Goal: Check status

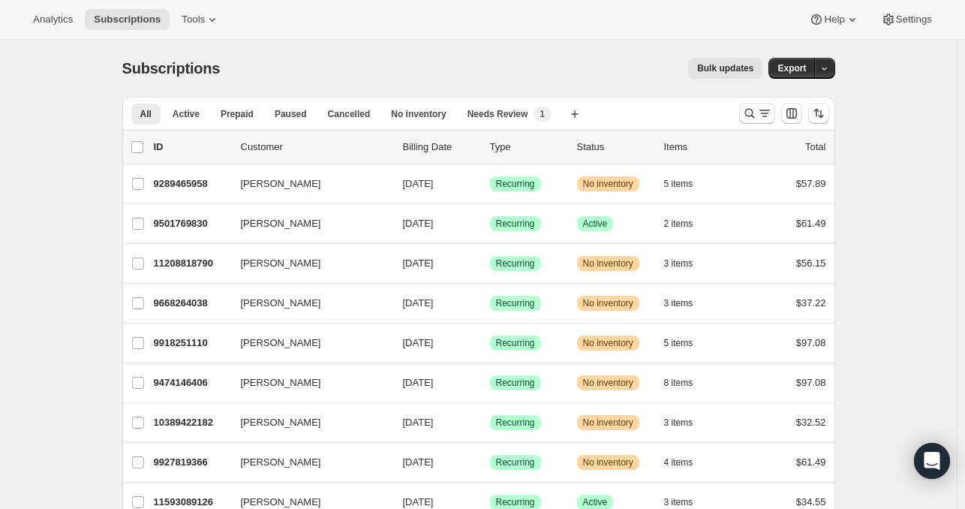
click at [741, 113] on button "Search and filter results" at bounding box center [757, 113] width 36 height 21
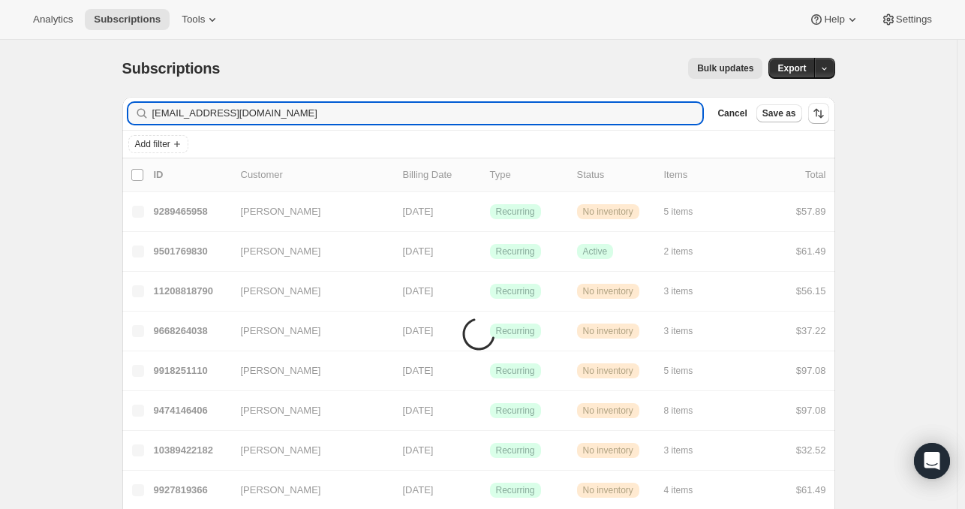
type input "[EMAIL_ADDRESS][DOMAIN_NAME]"
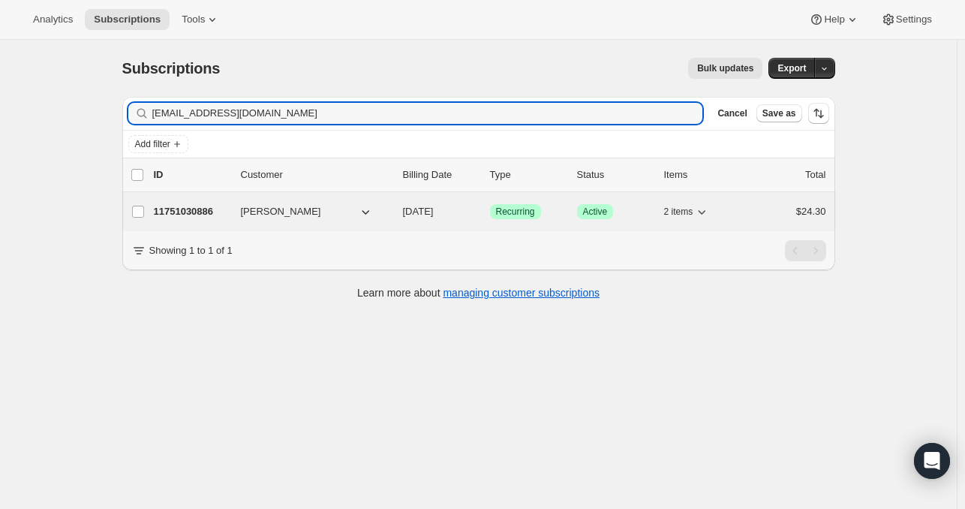
click at [210, 210] on p "11751030886" at bounding box center [191, 211] width 75 height 15
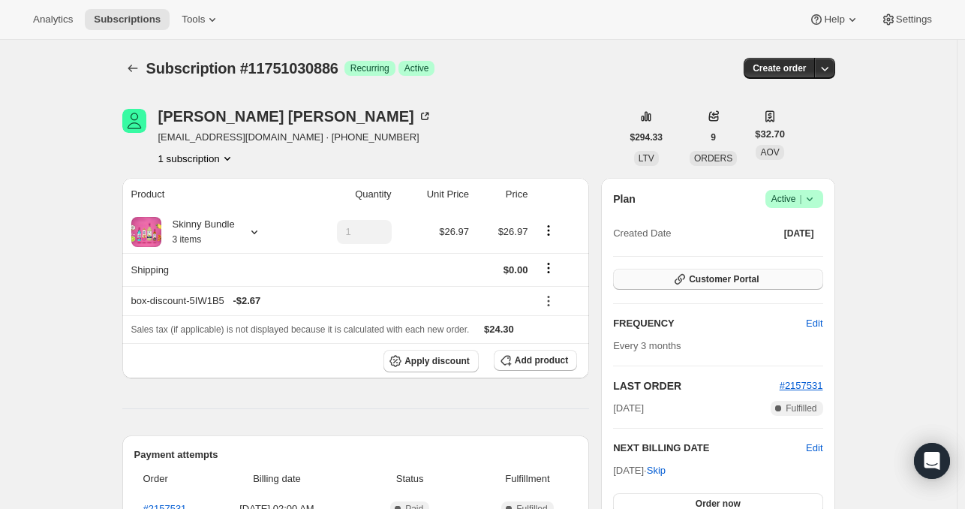
click at [776, 280] on button "Customer Portal" at bounding box center [717, 279] width 209 height 21
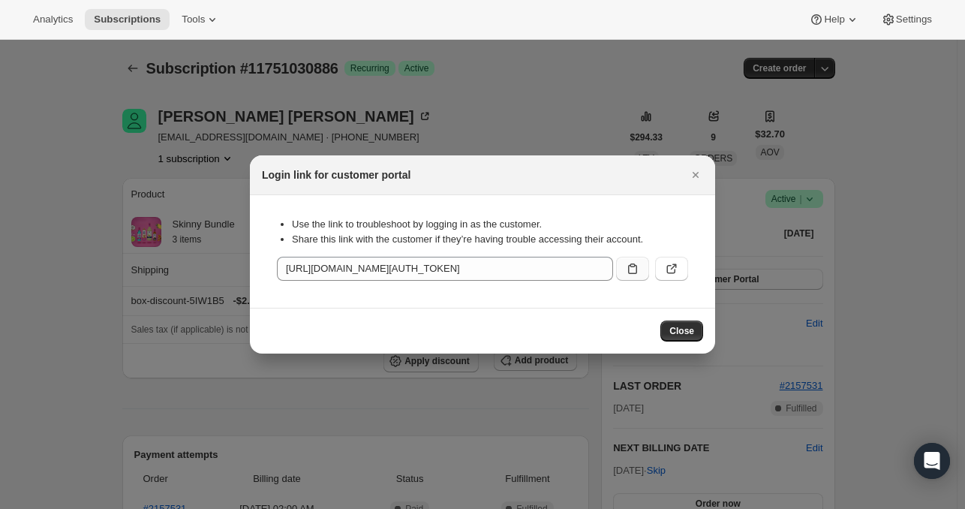
click at [629, 263] on icon ":rcd:" at bounding box center [632, 268] width 15 height 15
